Goal: Task Accomplishment & Management: Manage account settings

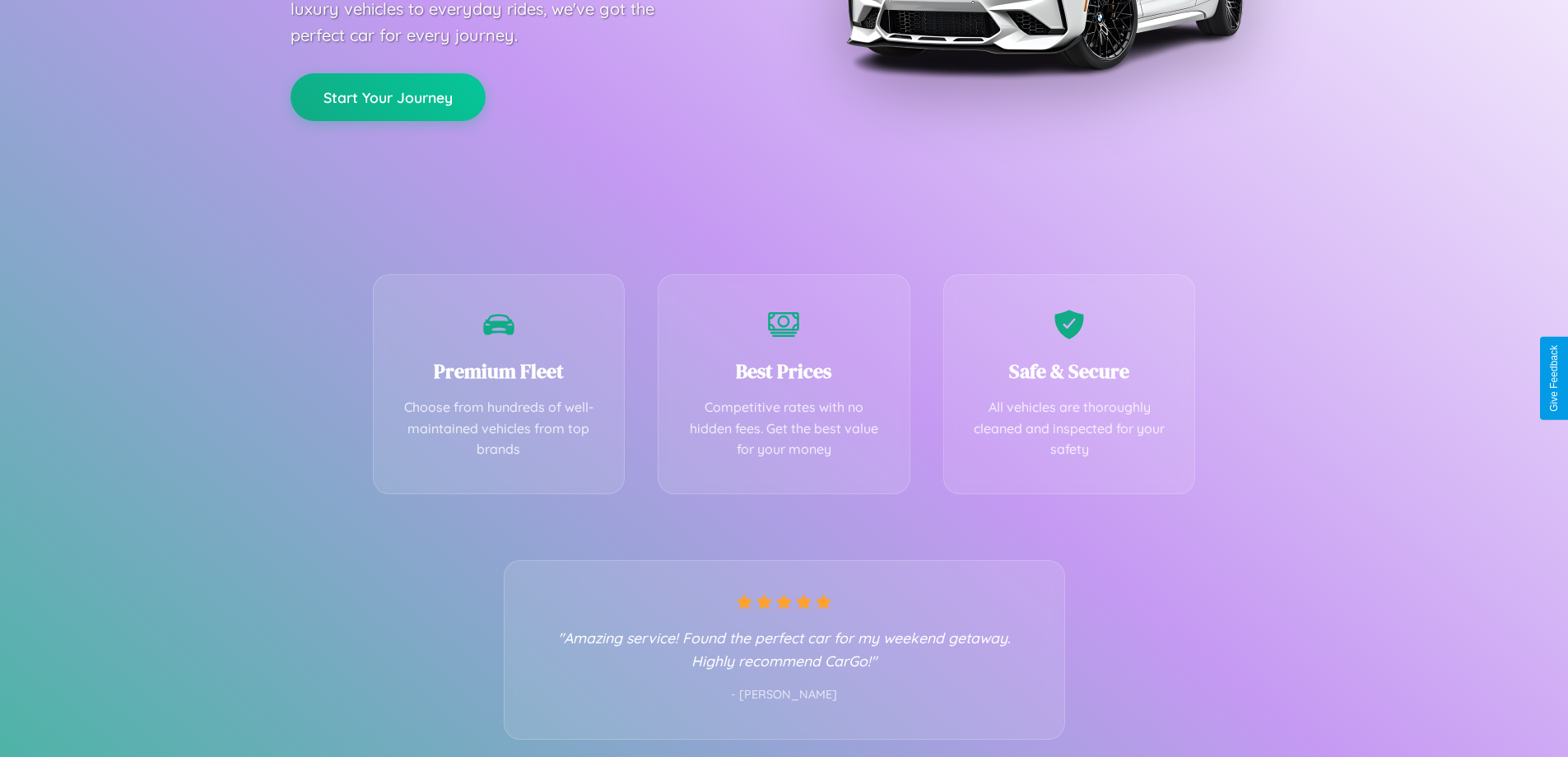
scroll to position [324, 0]
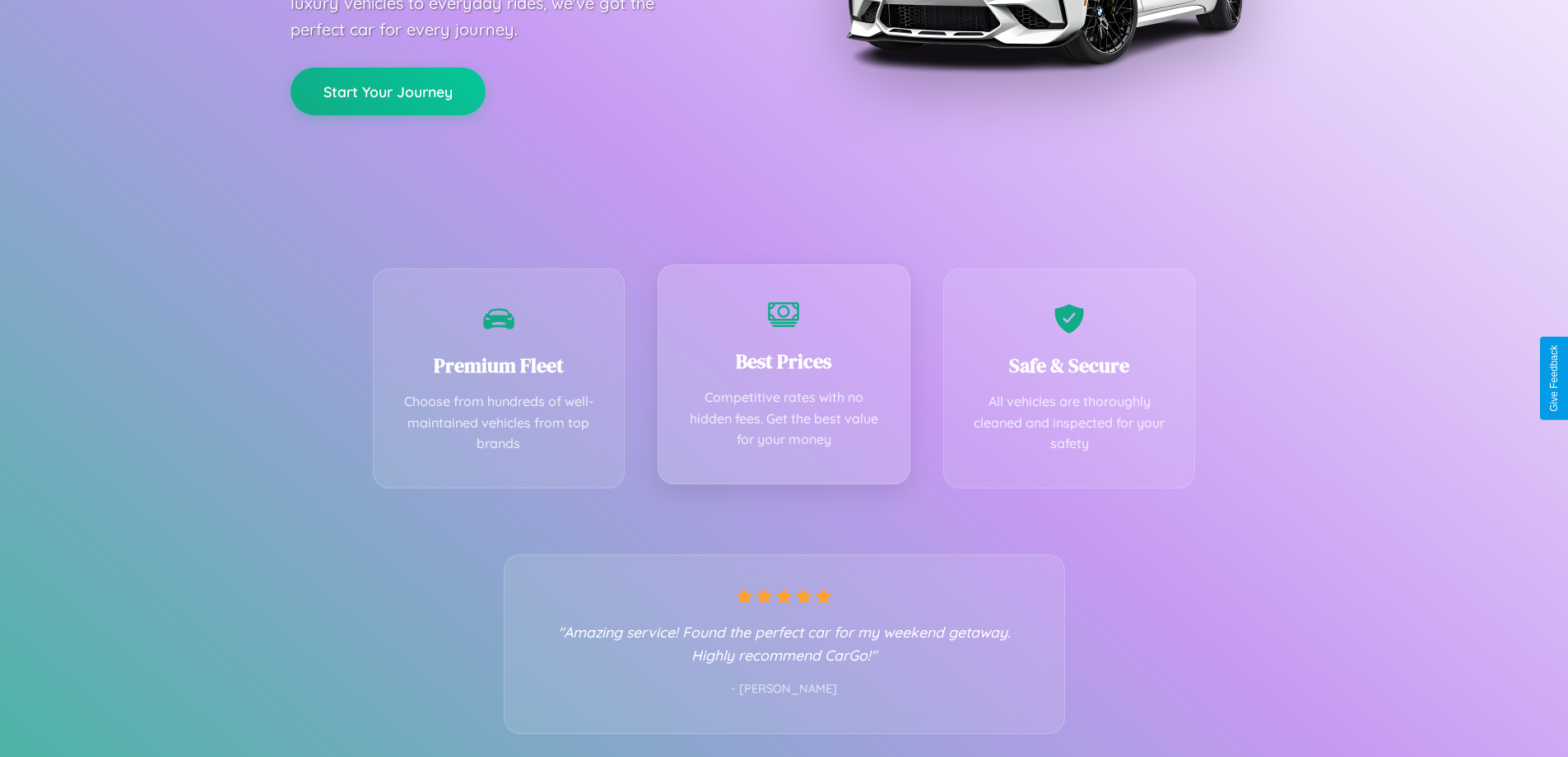
click at [784, 378] on div "Best Prices Competitive rates with no hidden fees. Get the best value for your …" at bounding box center [784, 374] width 253 height 220
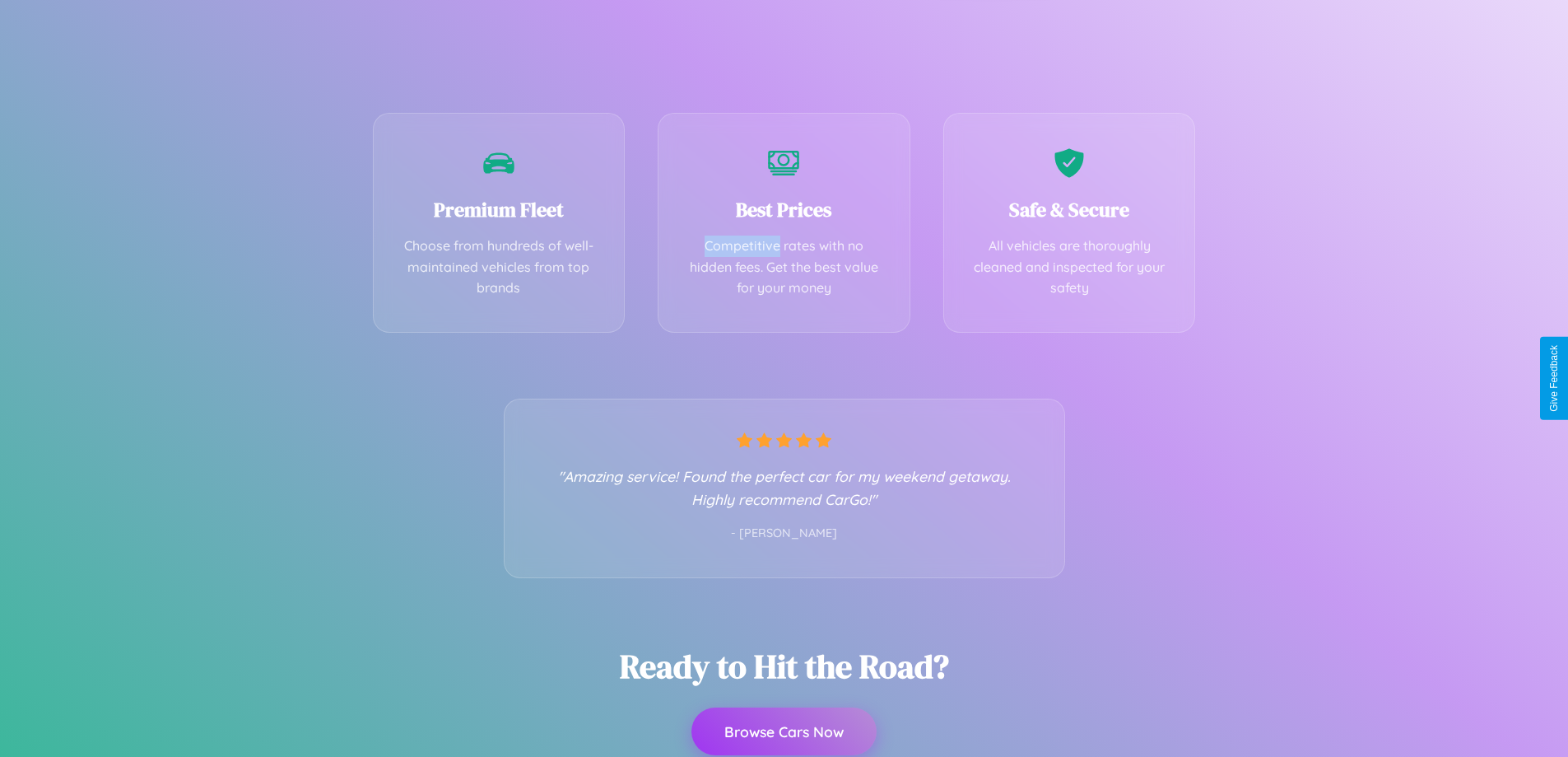
click at [784, 731] on button "Browse Cars Now" at bounding box center [784, 731] width 185 height 48
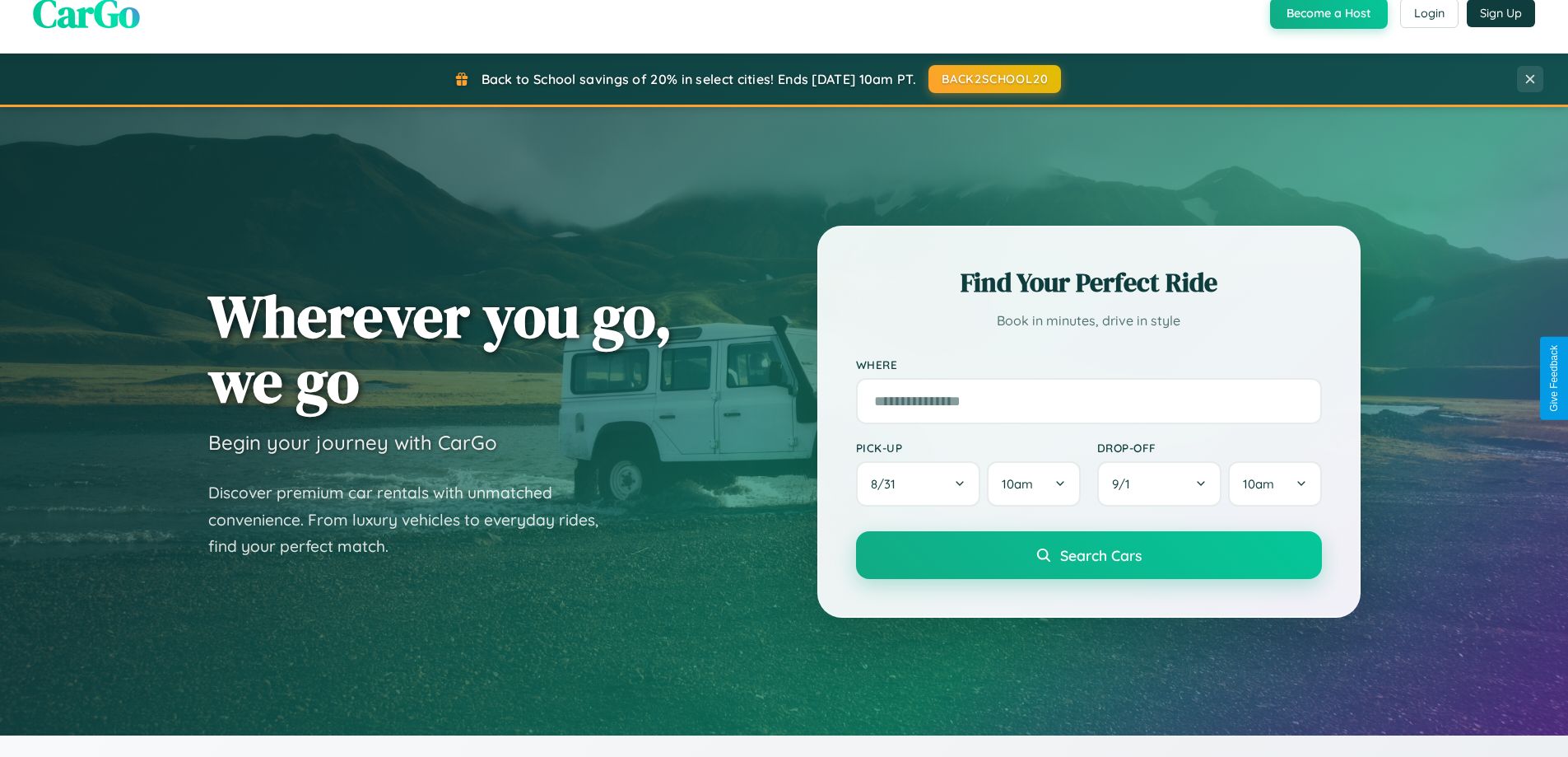
scroll to position [1134, 0]
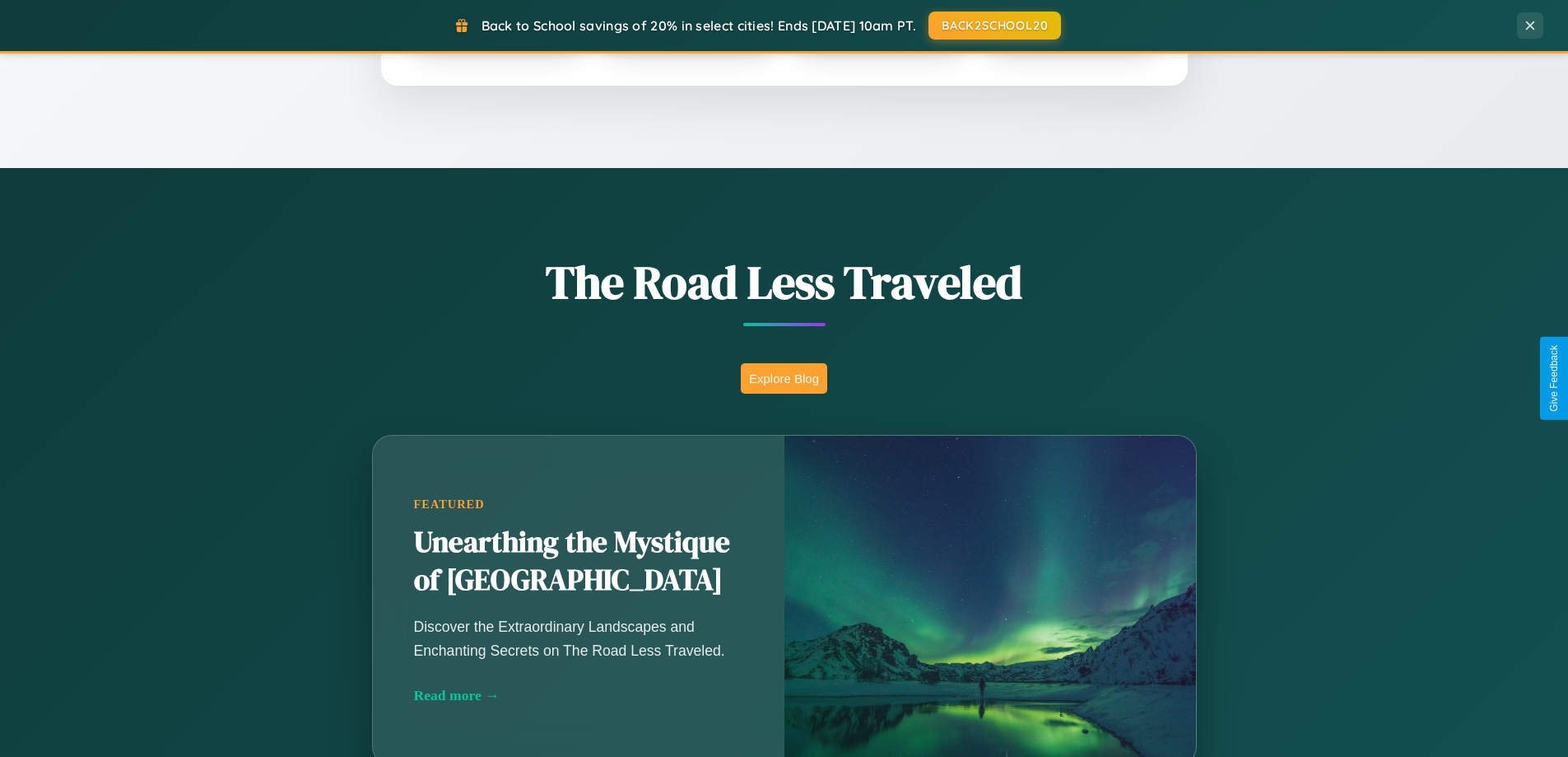
click at [784, 378] on button "Explore Blog" at bounding box center [784, 378] width 87 height 31
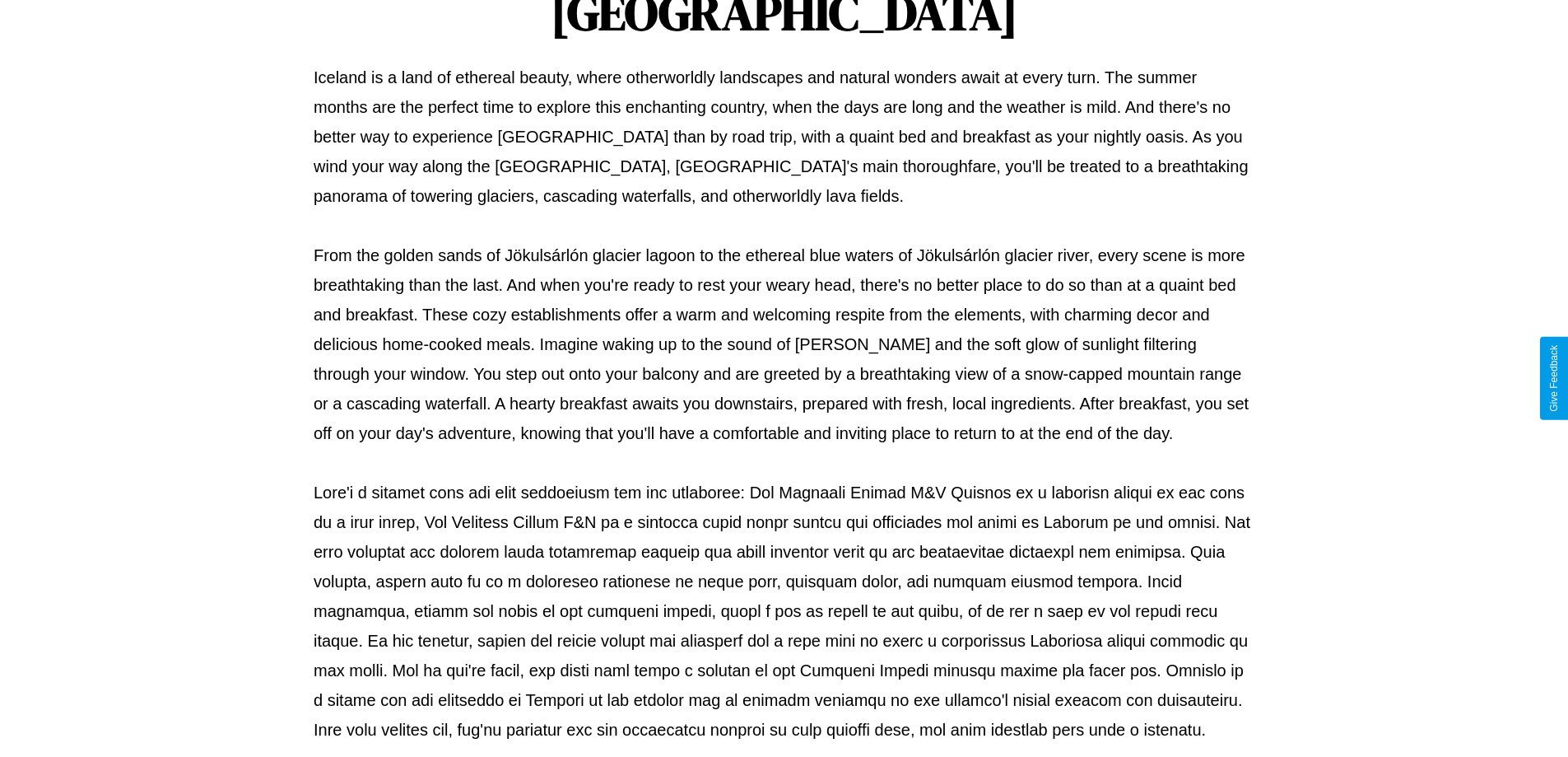
scroll to position [533, 0]
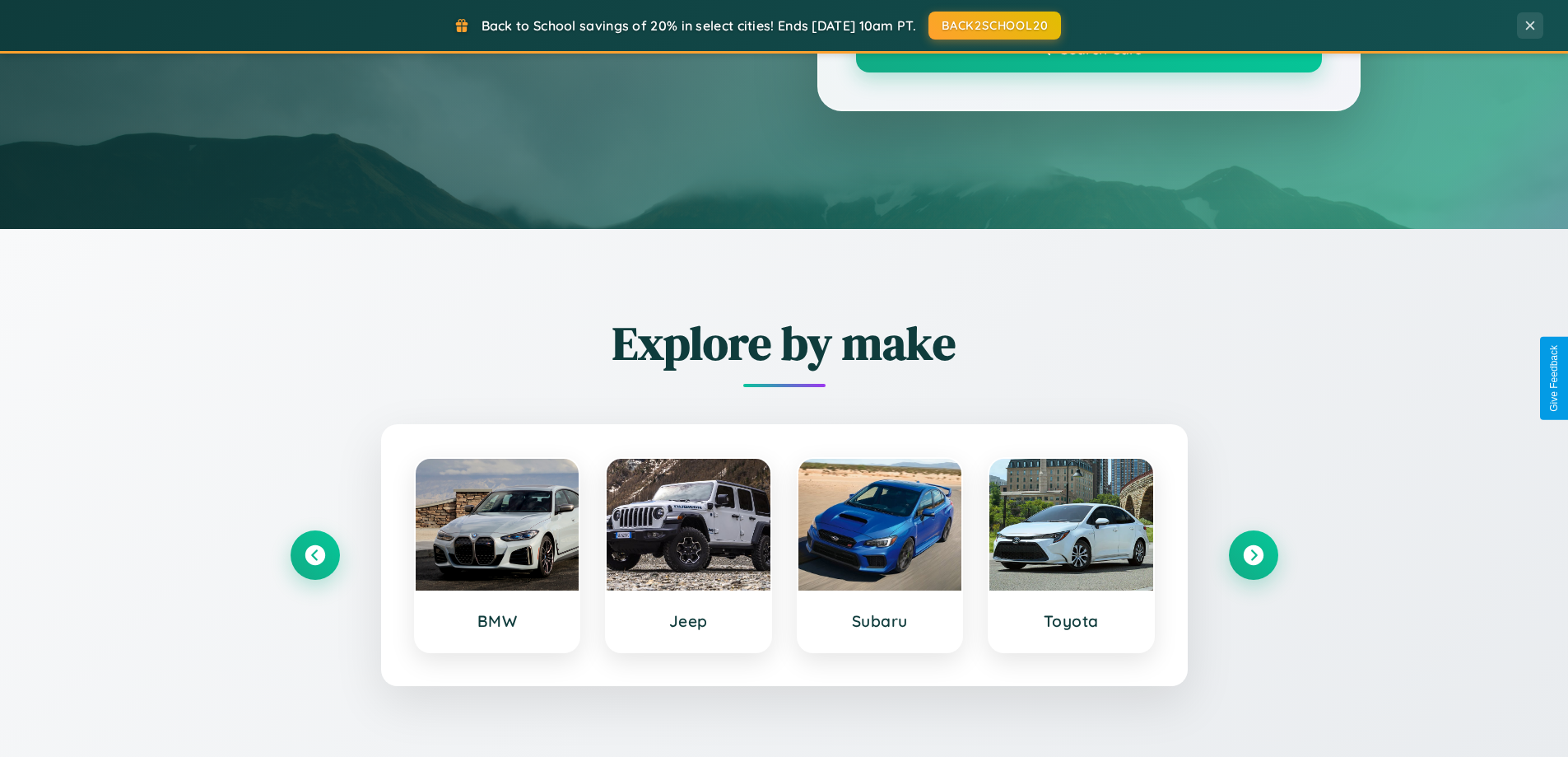
scroll to position [1134, 0]
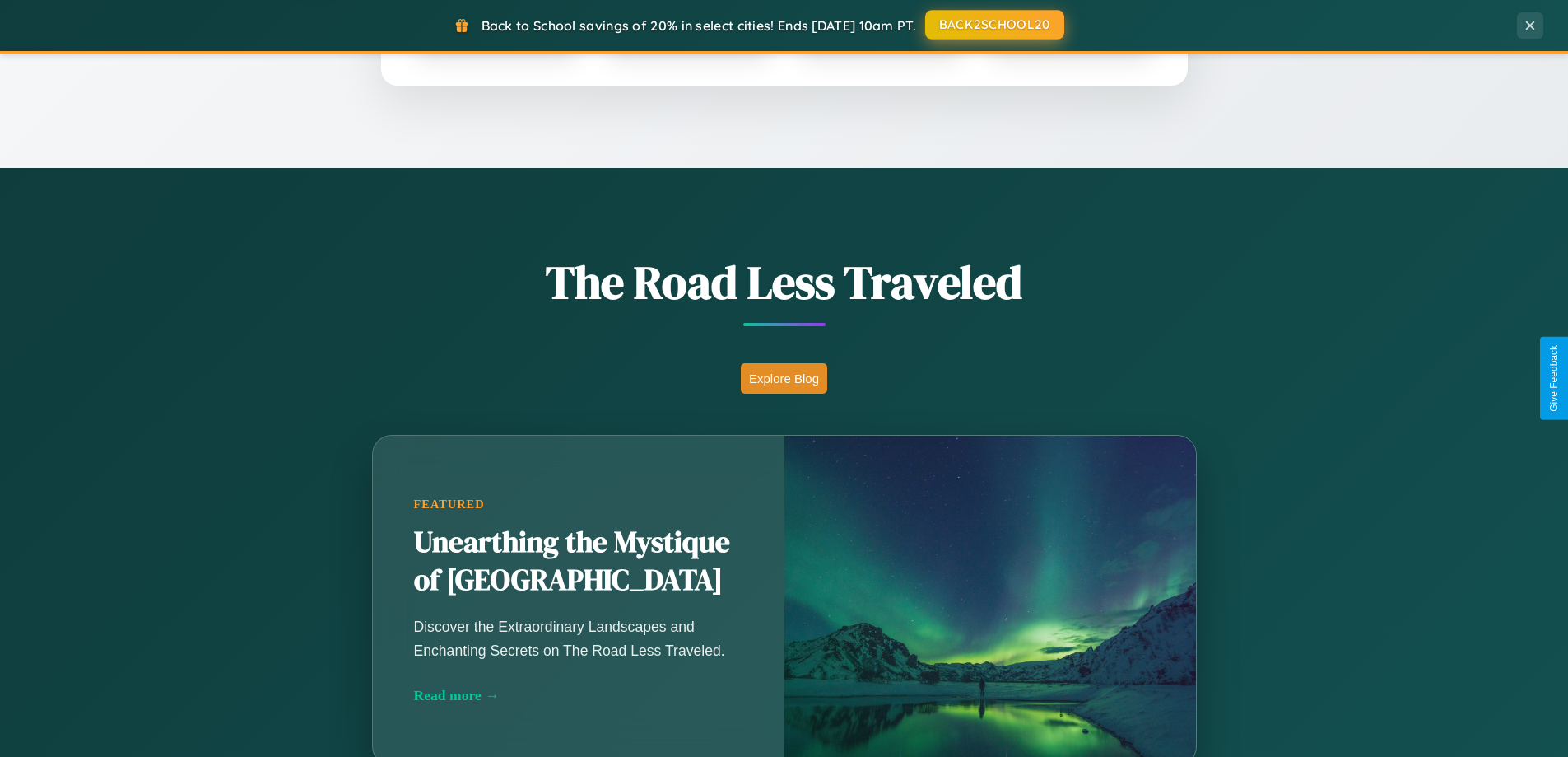
click at [993, 26] on button "BACK2SCHOOL20" at bounding box center [995, 25] width 139 height 30
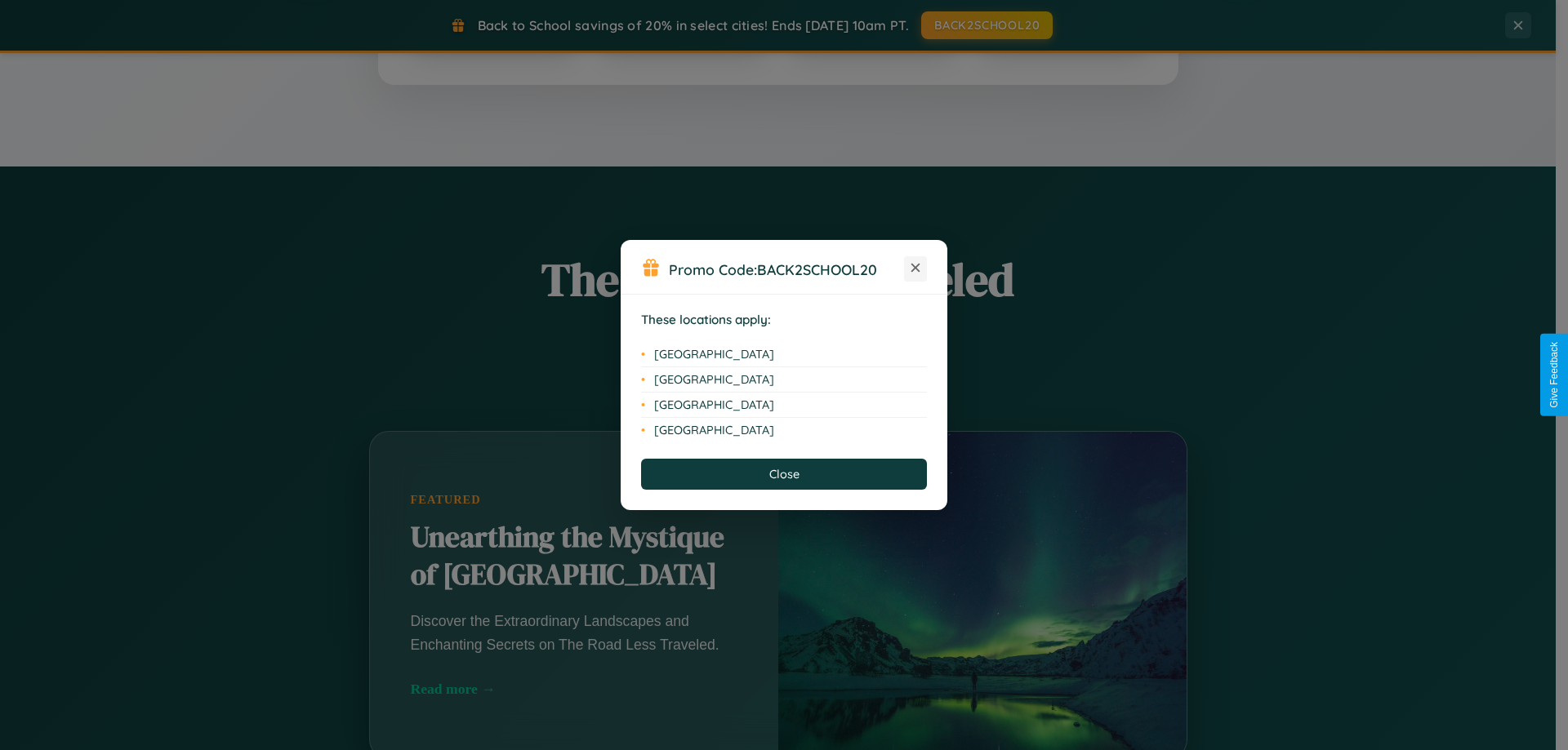
click at [915, 269] on icon at bounding box center [915, 268] width 9 height 9
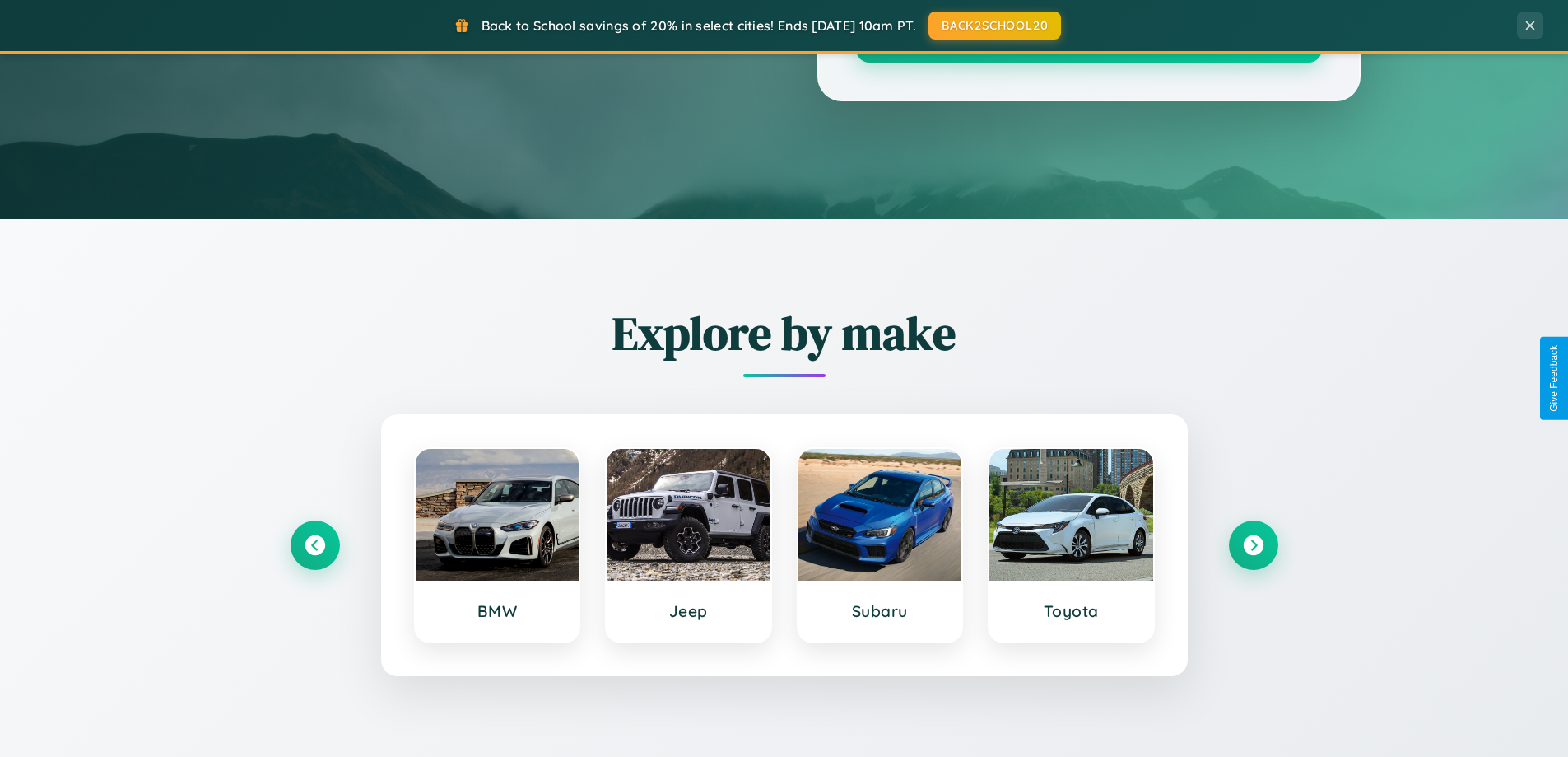
scroll to position [0, 0]
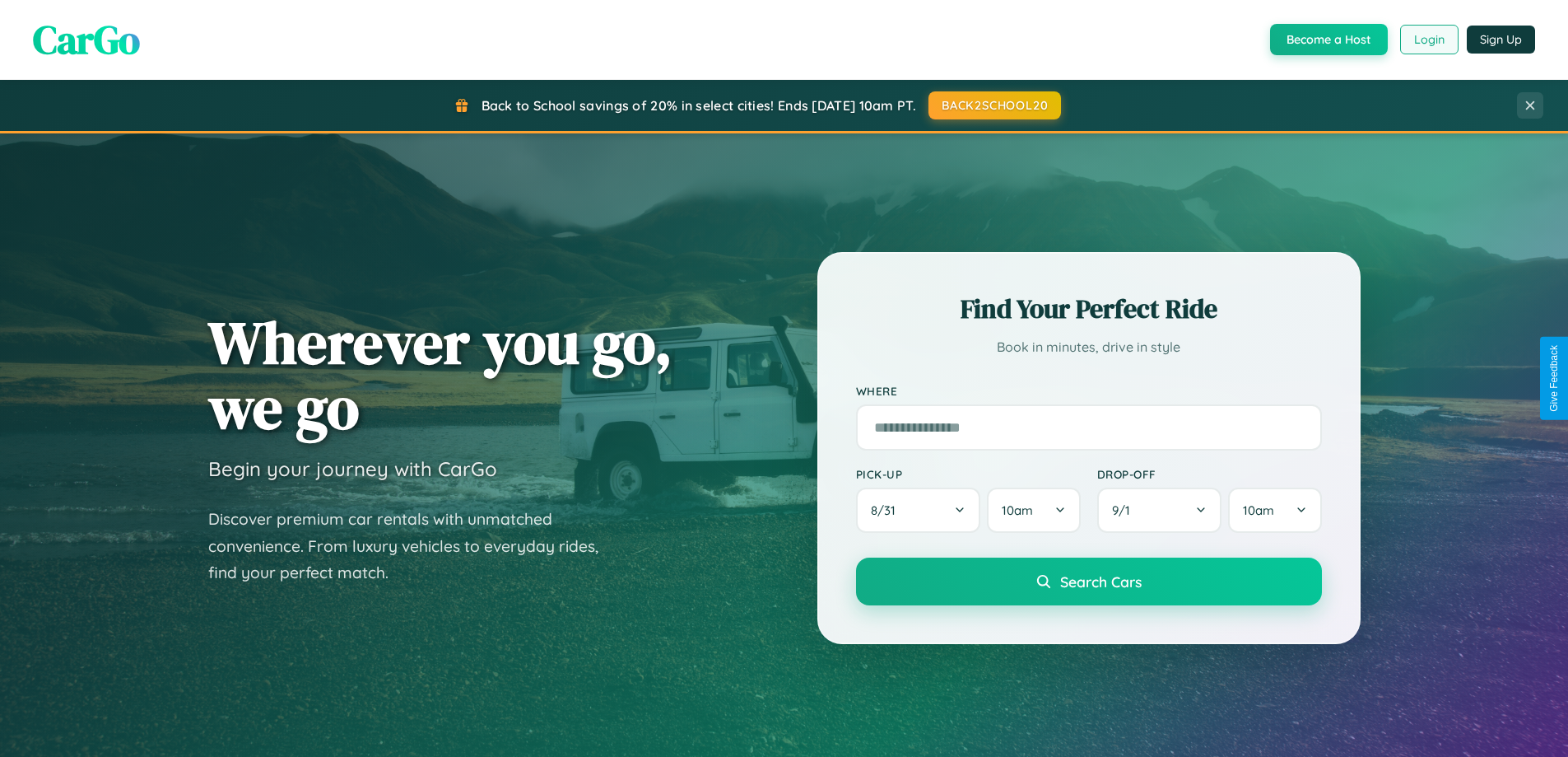
click at [1428, 39] on button "Login" at bounding box center [1430, 39] width 58 height 30
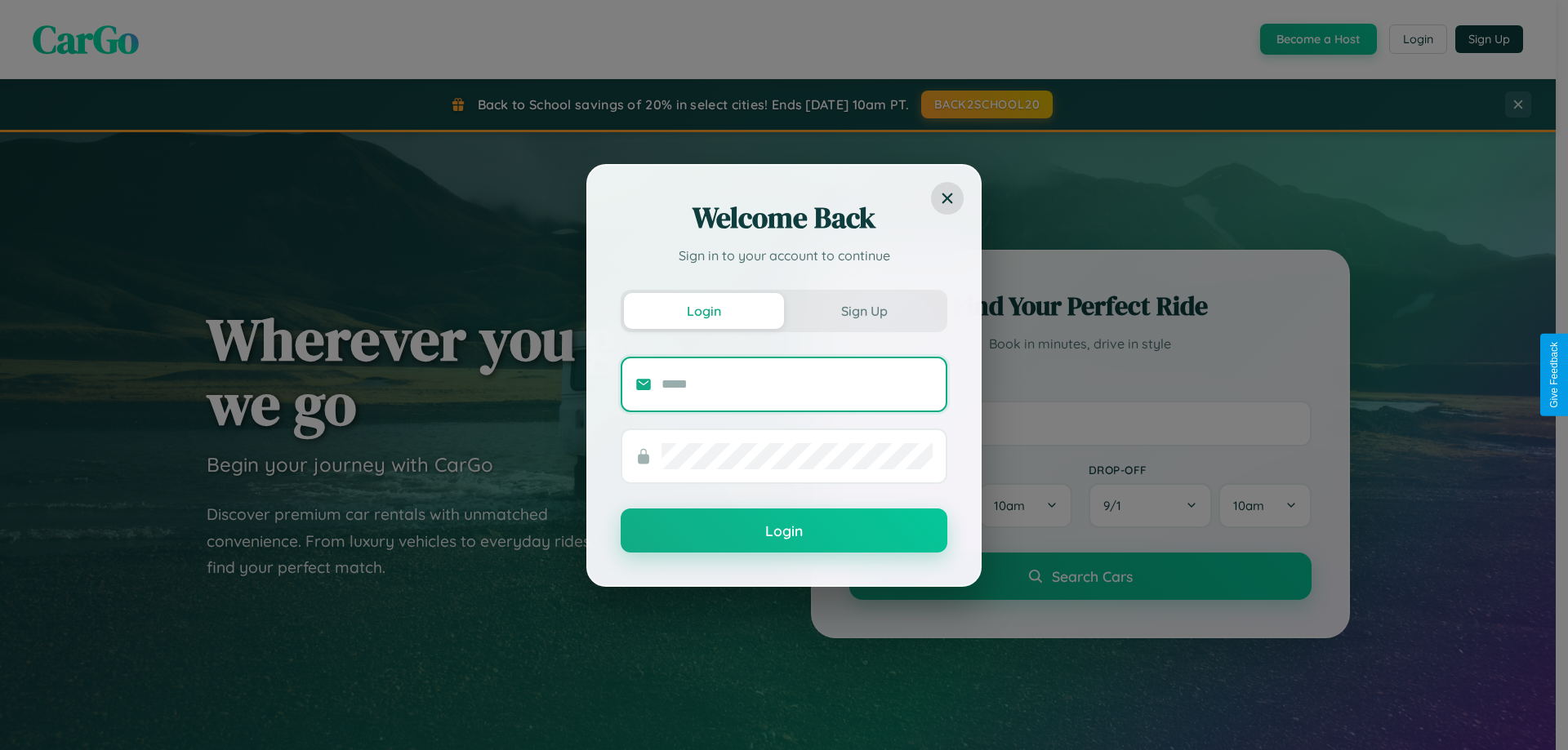
click at [797, 384] on input "text" at bounding box center [796, 384] width 271 height 26
type input "**********"
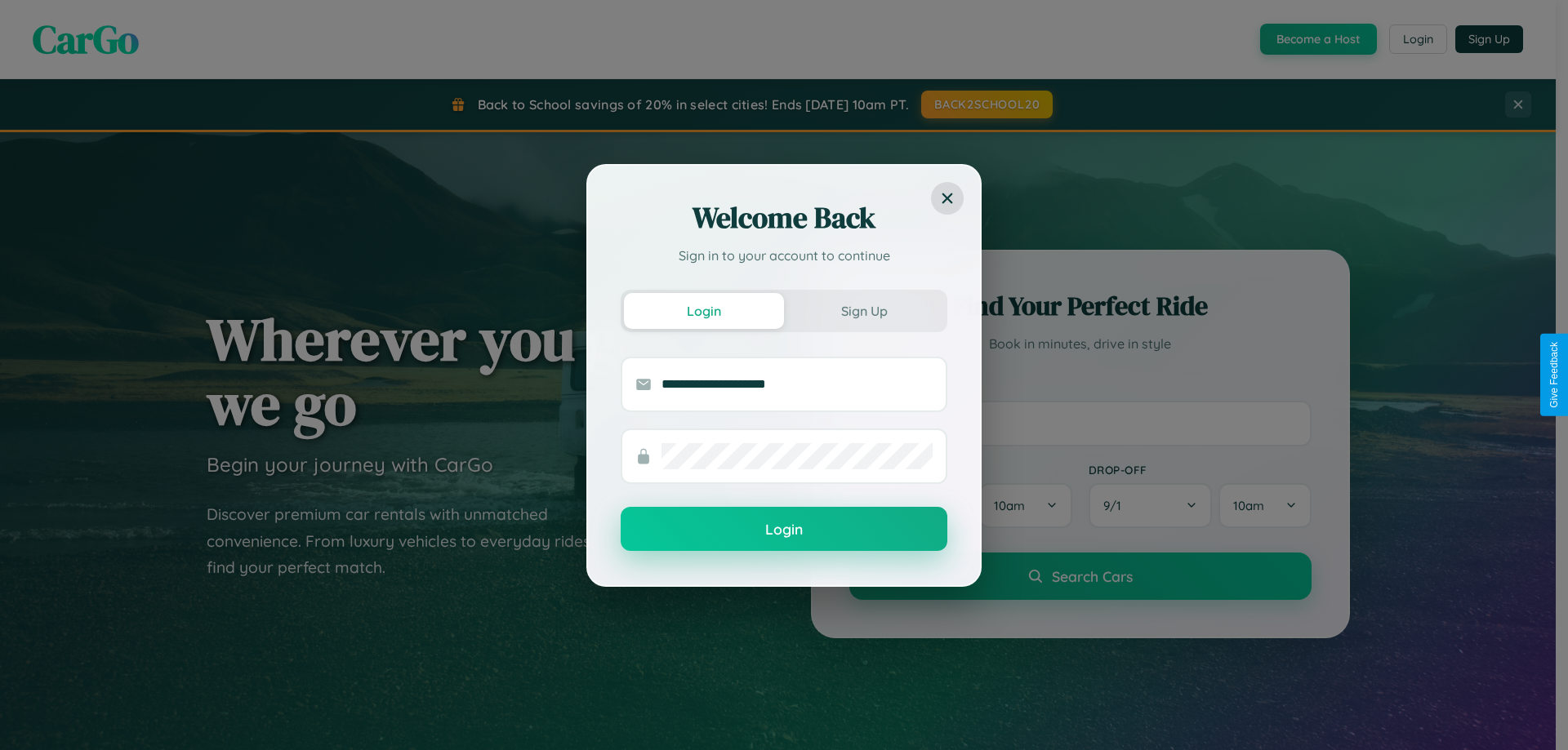
click at [784, 530] on button "Login" at bounding box center [784, 529] width 327 height 44
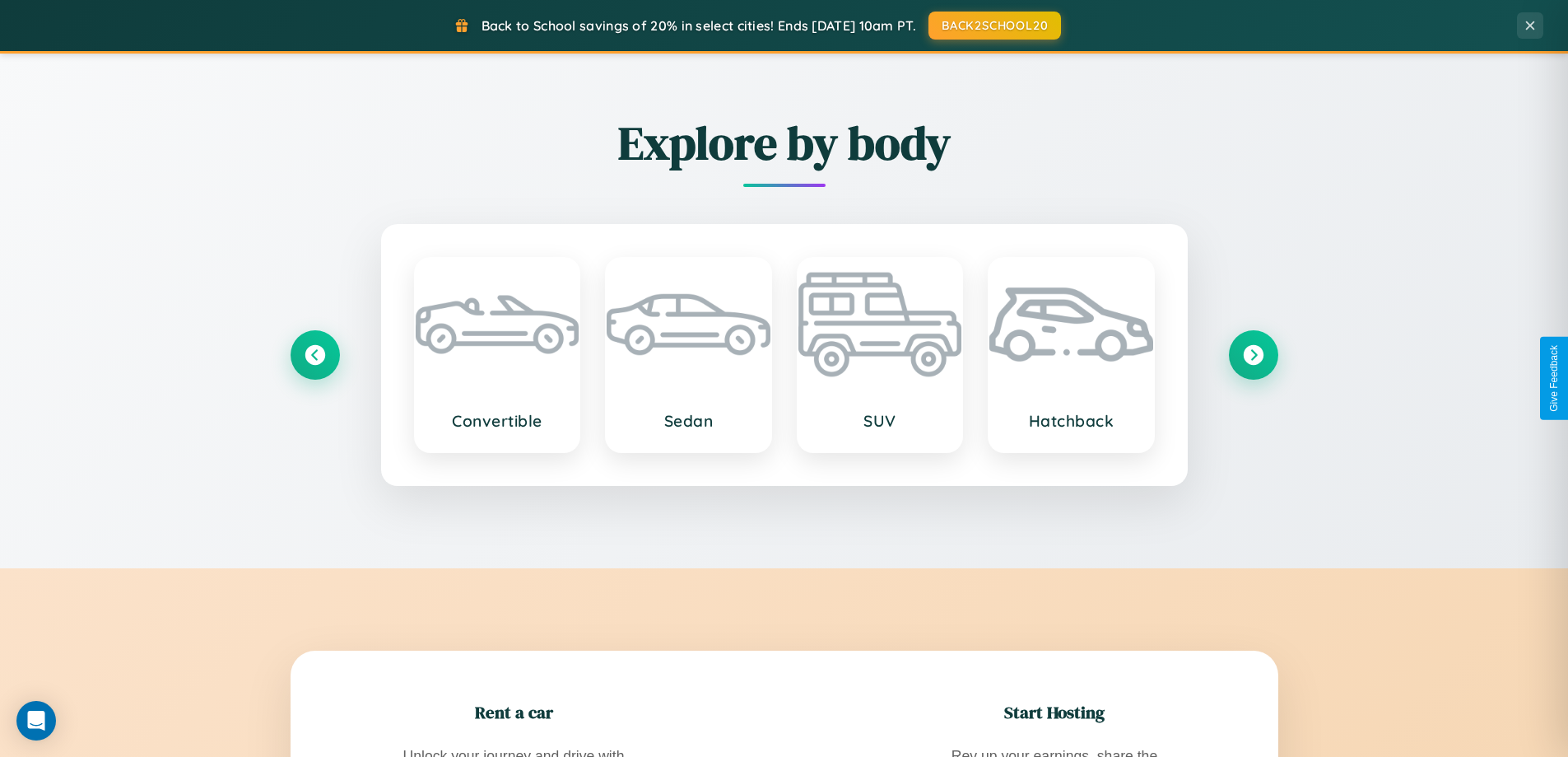
scroll to position [1930, 0]
